Goal: Task Accomplishment & Management: Use online tool/utility

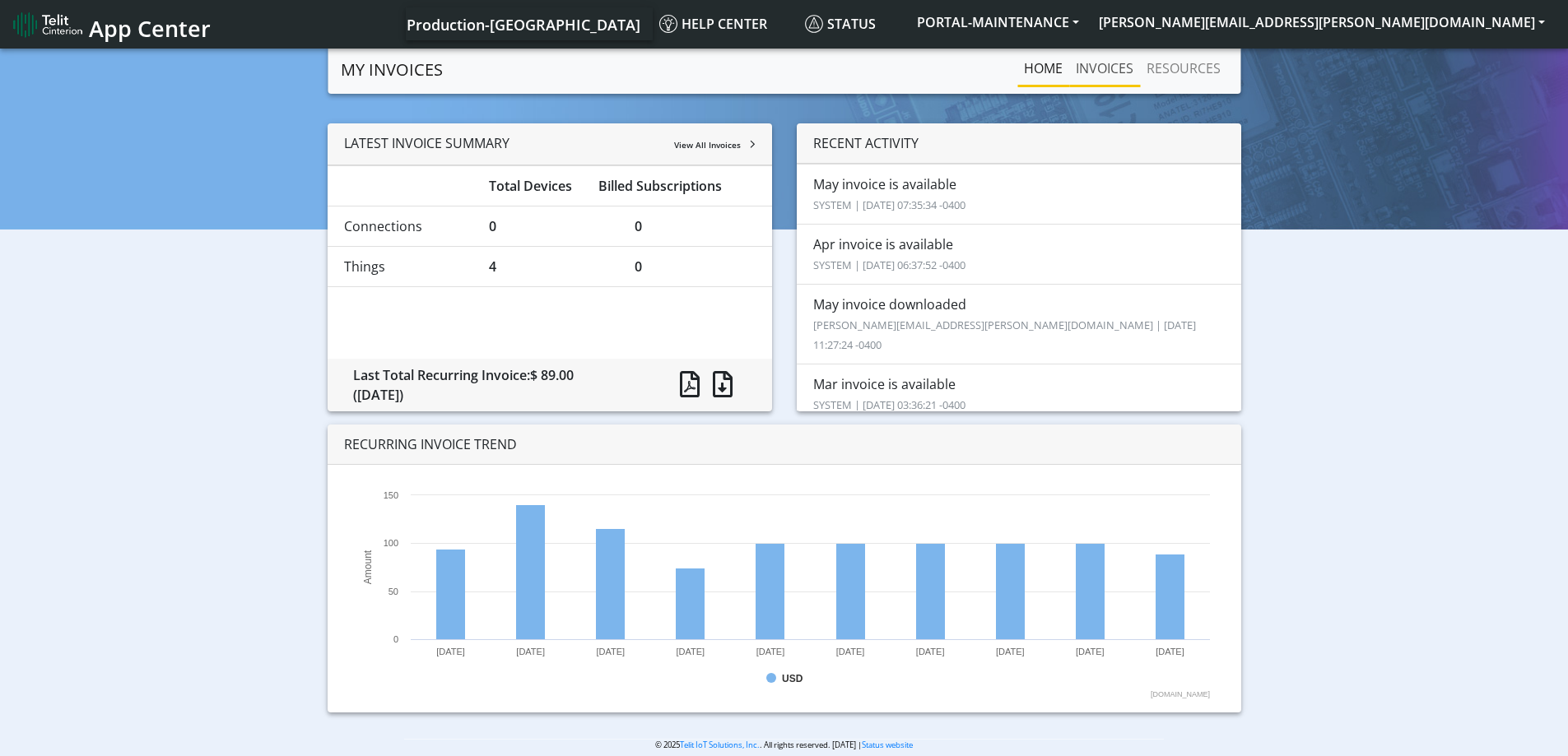
click at [1096, 58] on link "INVOICES" at bounding box center [1104, 68] width 71 height 33
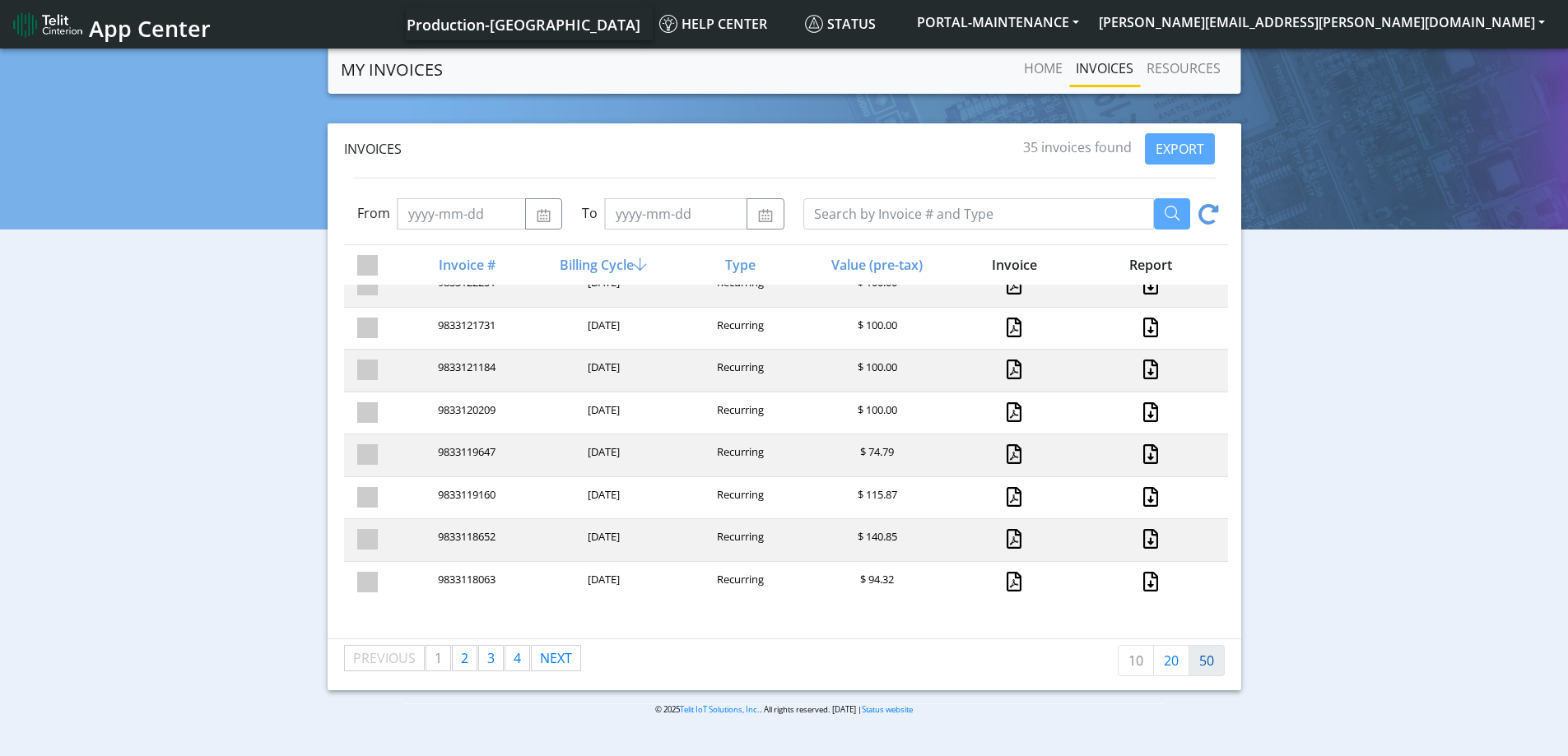
click at [1200, 659] on link "50" at bounding box center [1206, 660] width 36 height 31
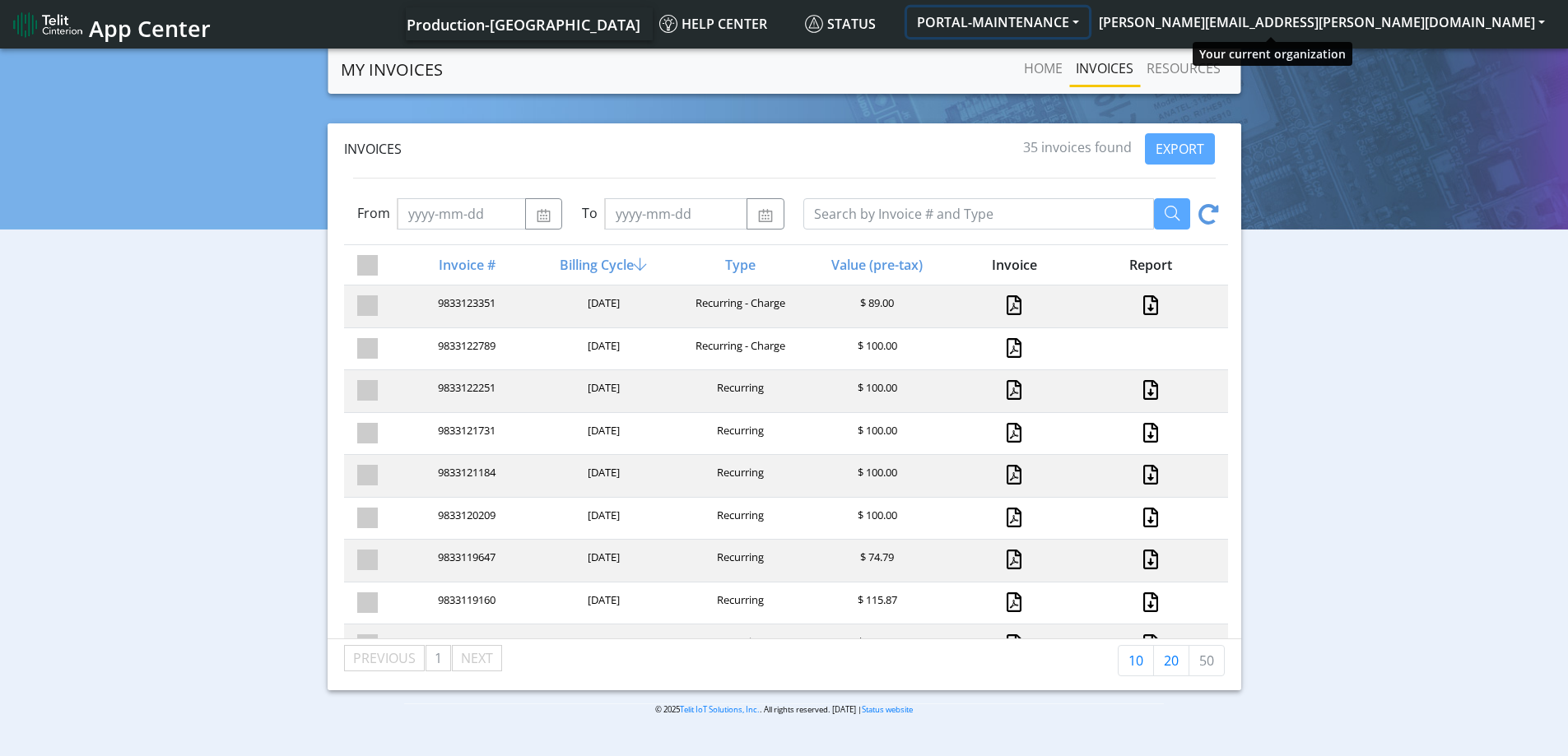
click at [1089, 30] on button "PORTAL-MAINTENANCE" at bounding box center [998, 22] width 182 height 30
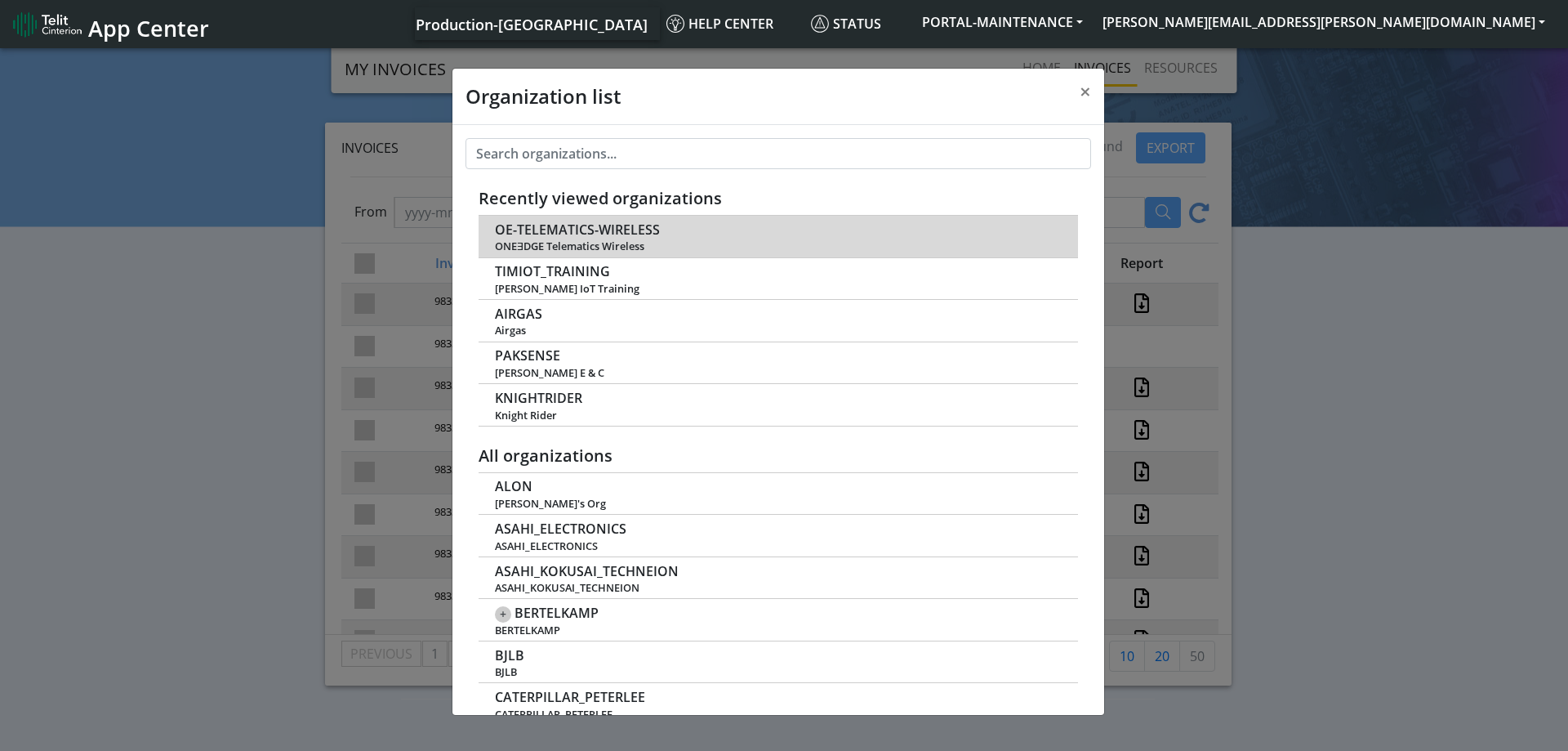
scroll to position [6, 0]
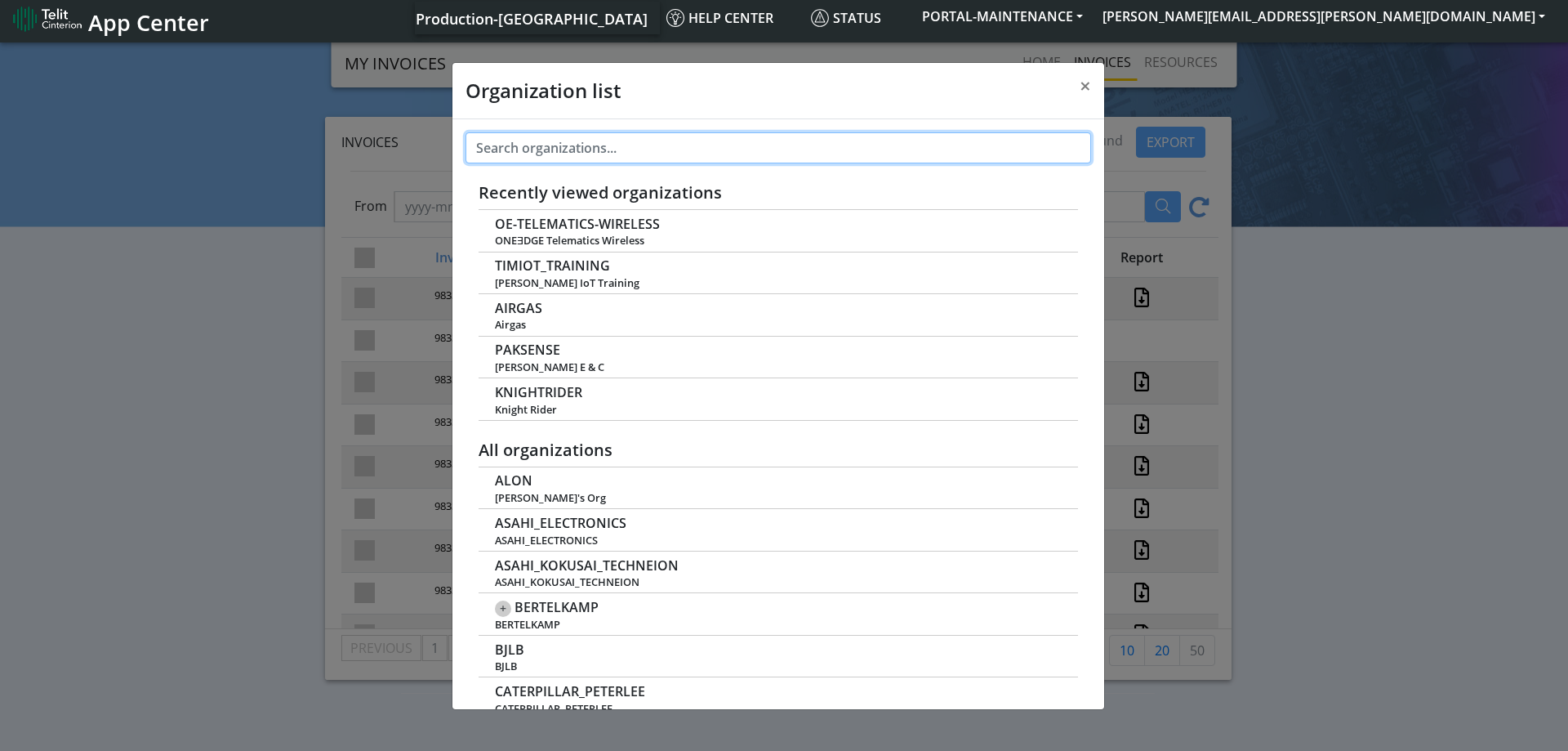
click at [559, 143] on input "text" at bounding box center [779, 147] width 626 height 31
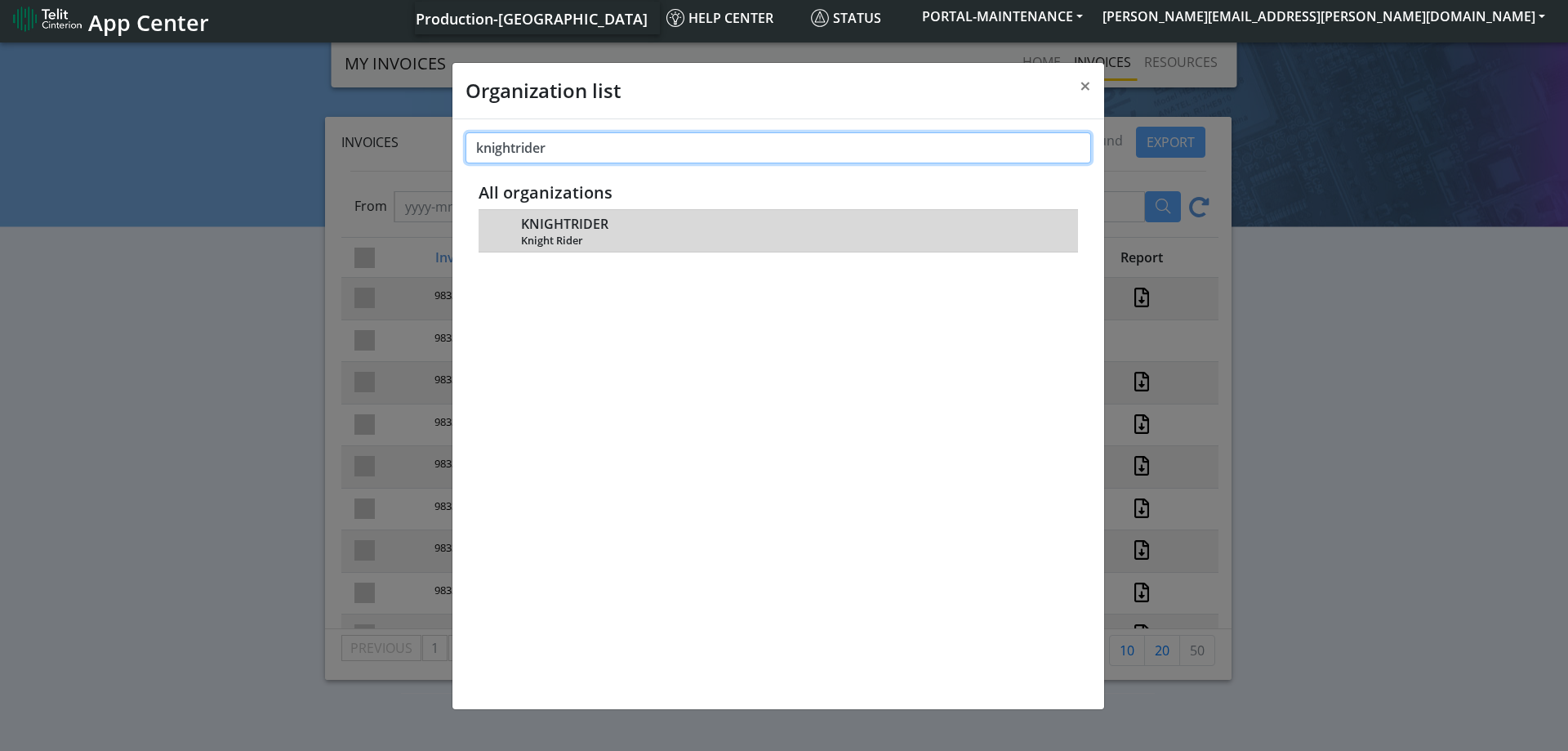
type input "knightrider"
click at [605, 241] on span "Knight Rider" at bounding box center [790, 241] width 539 height 13
click at [562, 227] on span "KNIGHTRIDER" at bounding box center [564, 224] width 88 height 15
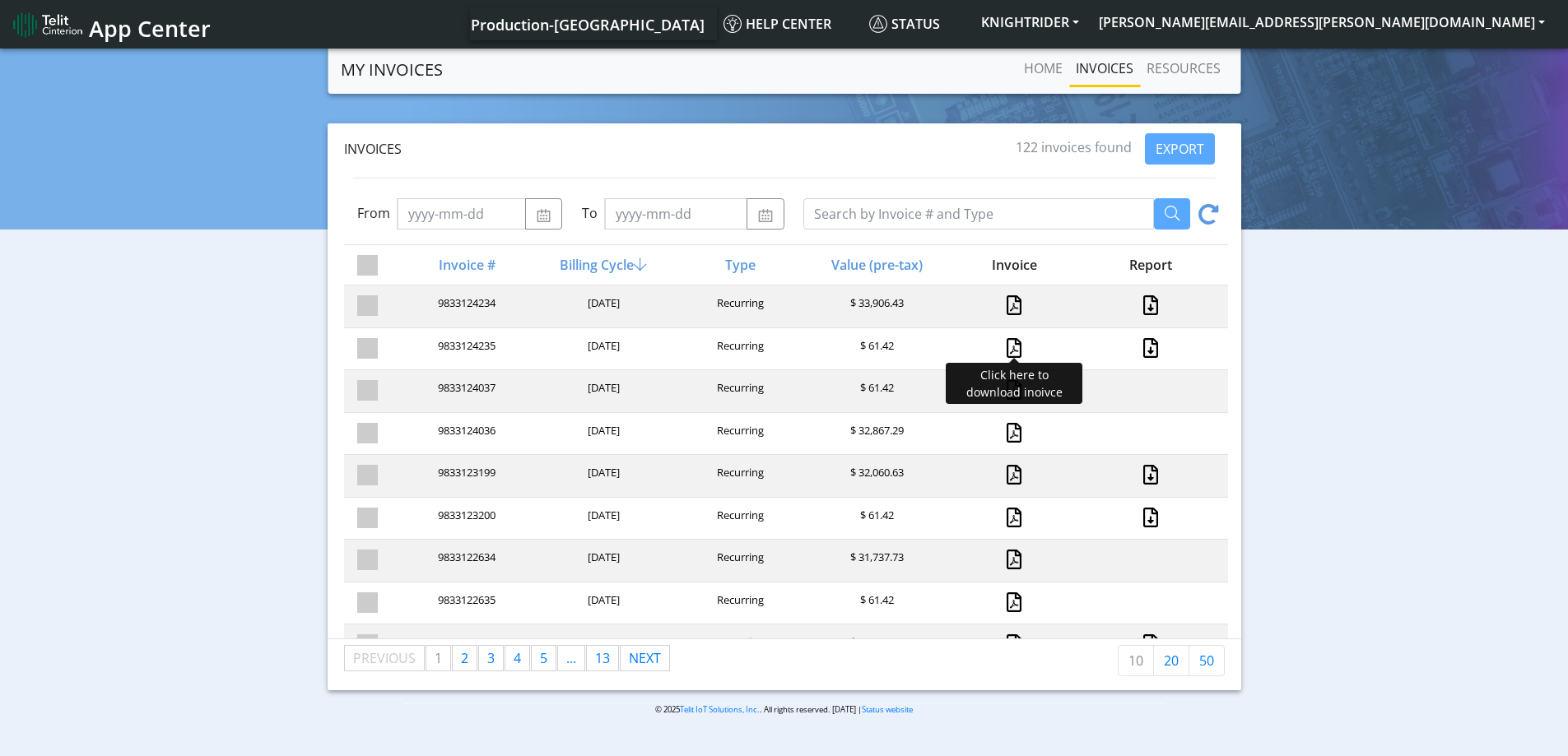
click at [1007, 351] on link at bounding box center [1013, 348] width 15 height 19
click at [1010, 306] on link at bounding box center [1013, 305] width 15 height 19
